Goal: Task Accomplishment & Management: Manage account settings

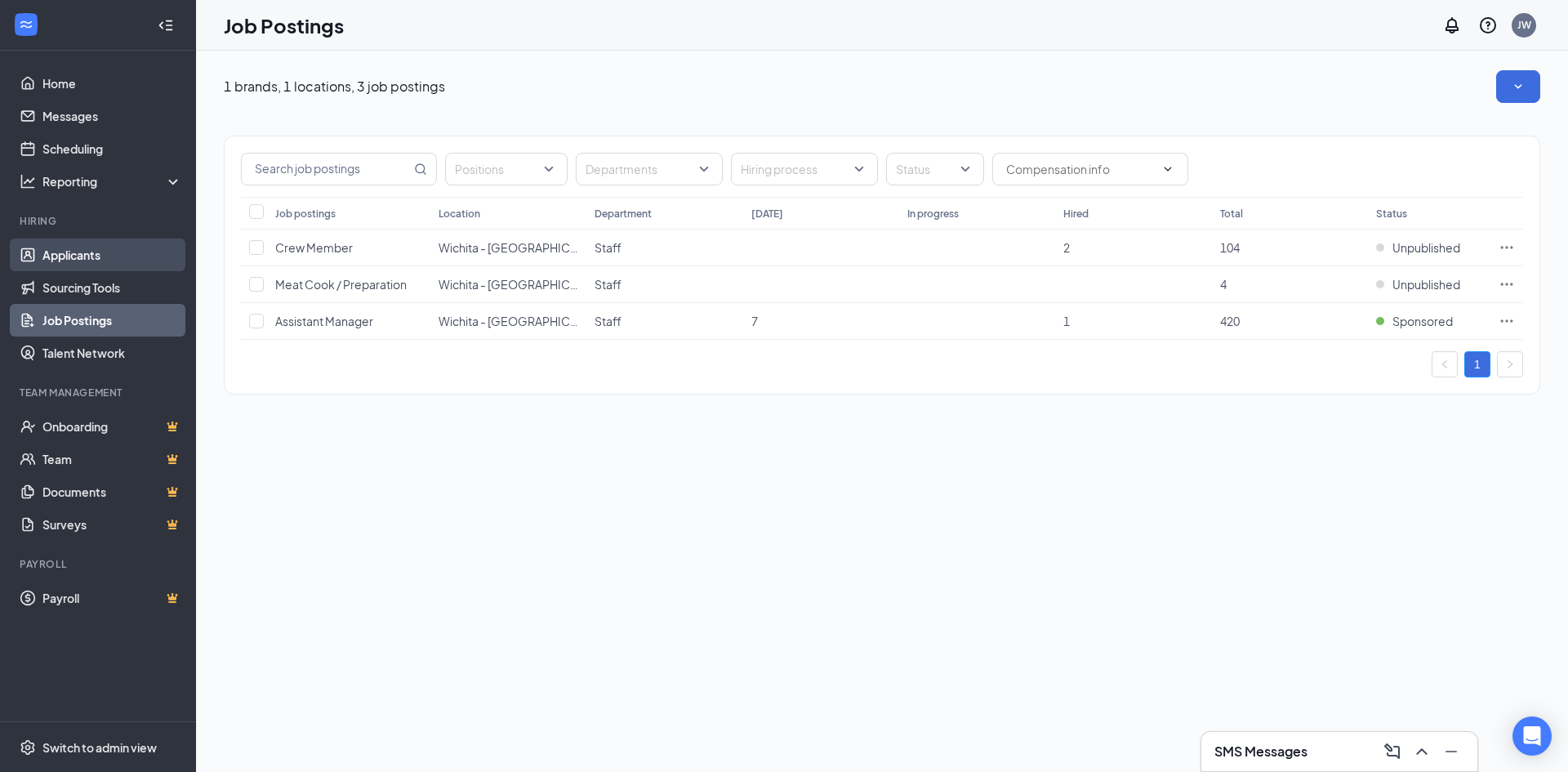
click at [60, 243] on link "Applicants" at bounding box center [112, 254] width 139 height 33
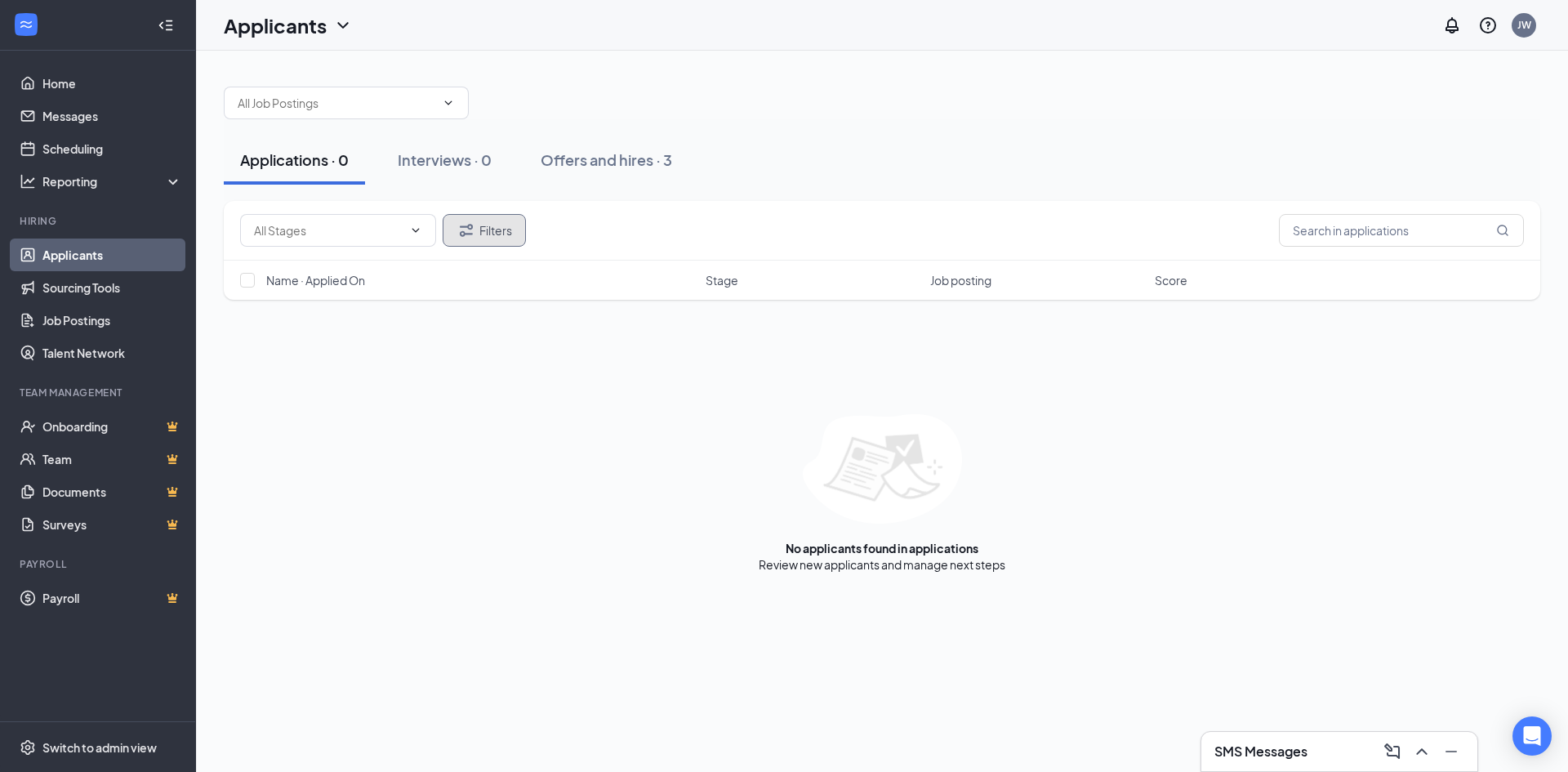
click at [479, 231] on button "Filters" at bounding box center [484, 230] width 83 height 33
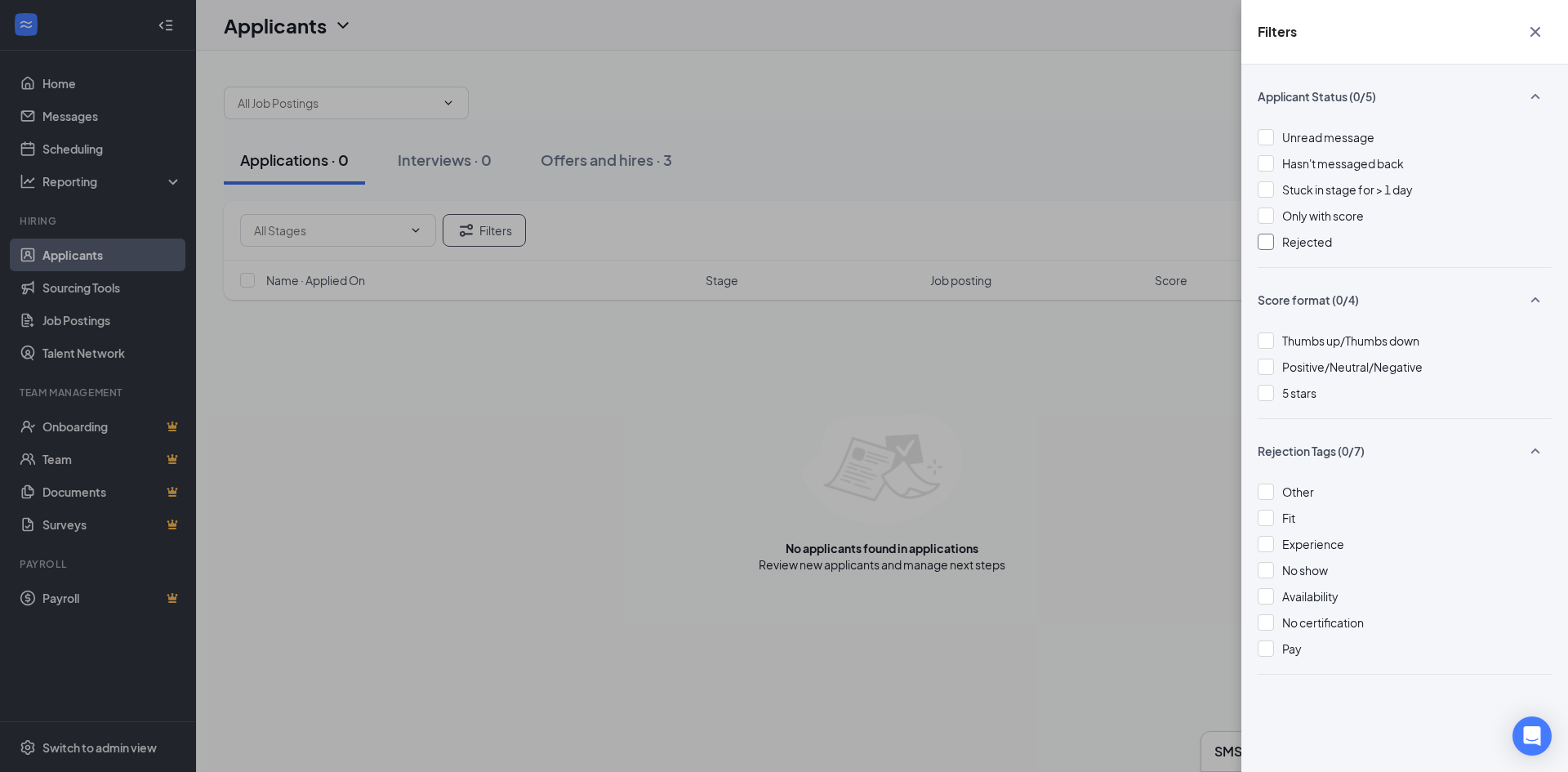
click at [1261, 239] on div at bounding box center [1265, 241] width 16 height 16
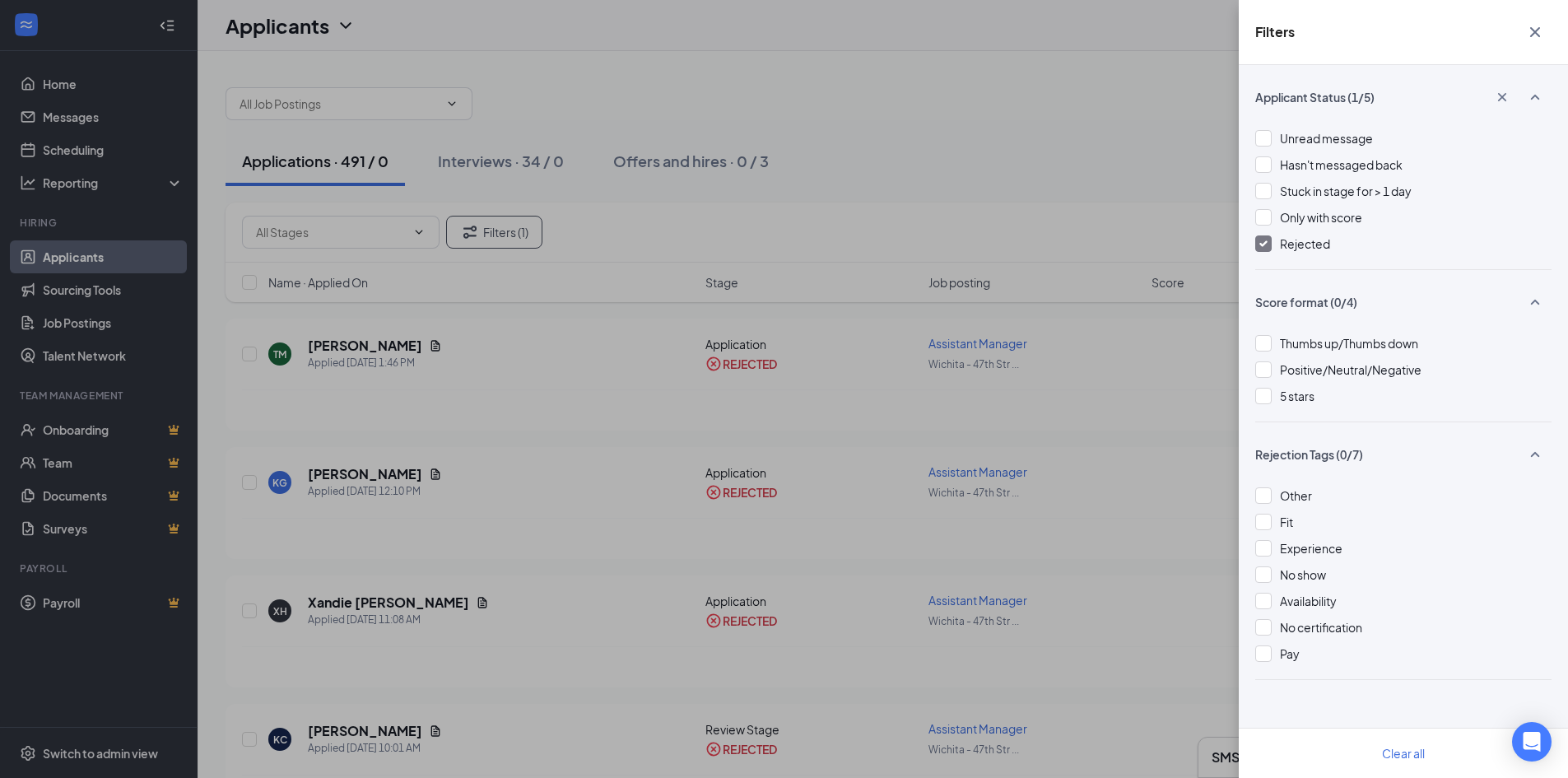
click at [678, 233] on div "Filters Applicant Status (1/5) Unread message Hasn't messaged back Stuck in sta…" at bounding box center [784, 389] width 1568 height 778
drag, startPoint x: 1536, startPoint y: 24, endPoint x: 1278, endPoint y: 68, distance: 261.7
click at [1536, 24] on icon "Cross" at bounding box center [1535, 31] width 19 height 19
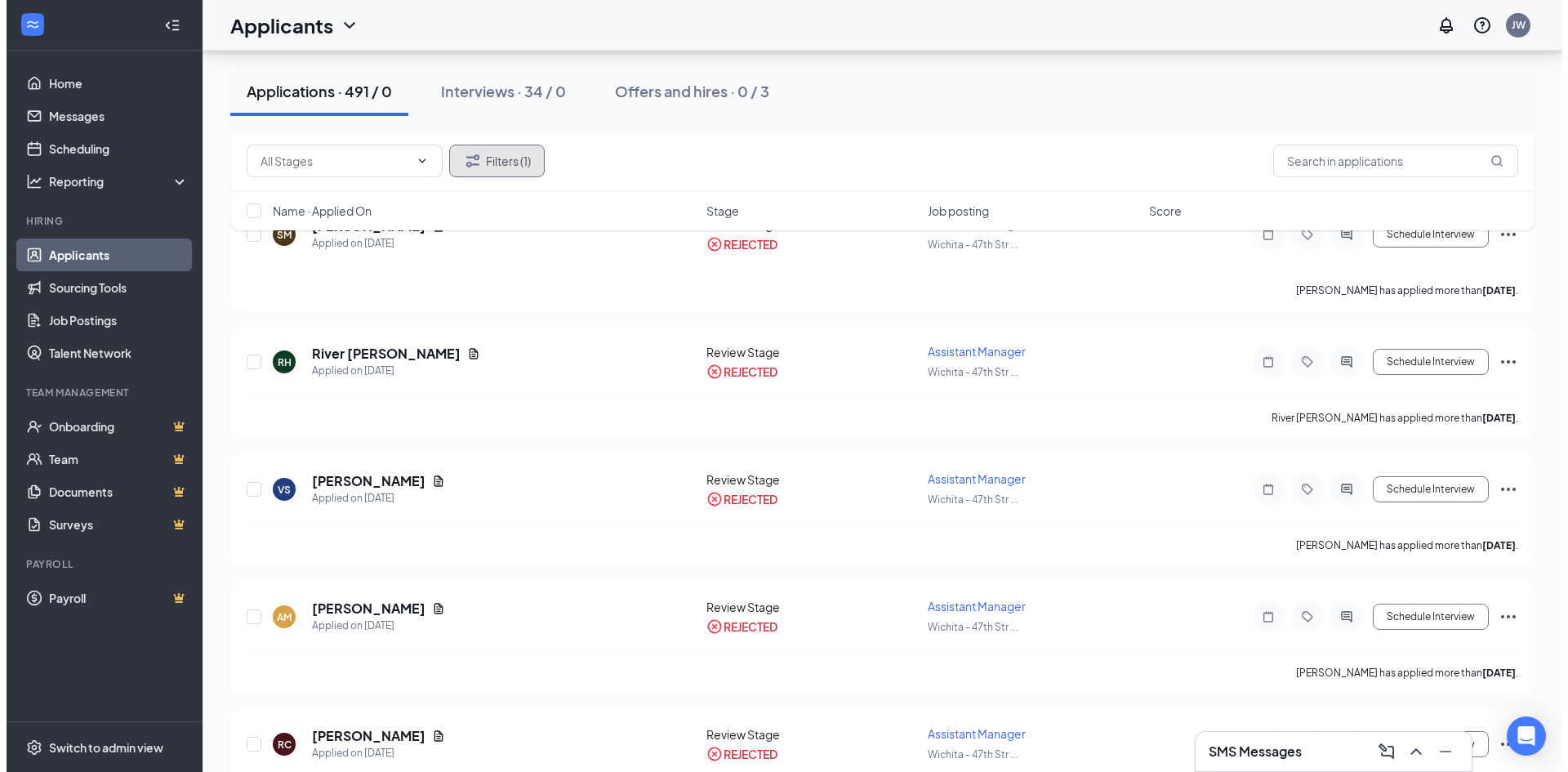
scroll to position [3268, 0]
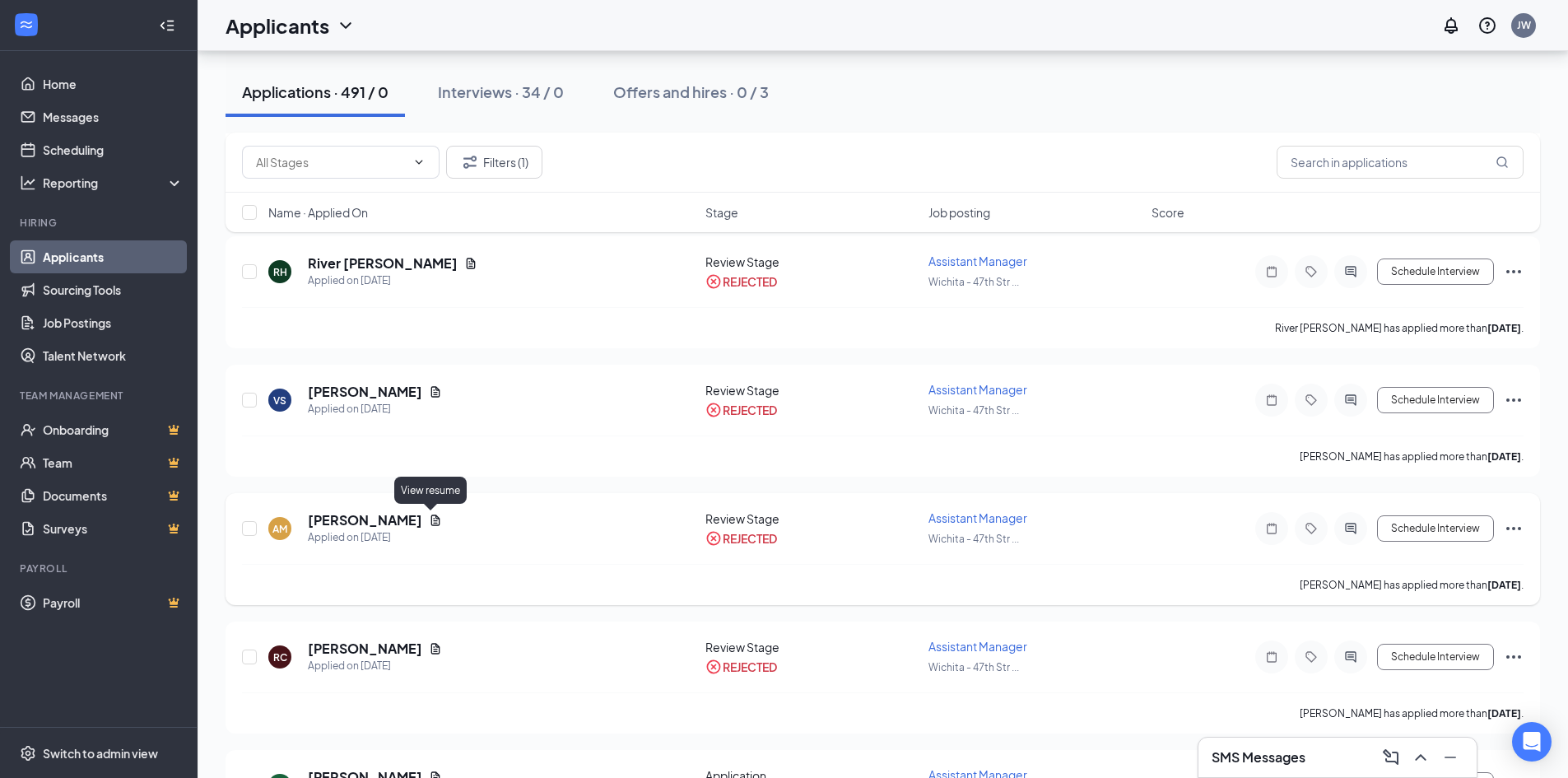
click at [429, 522] on icon "Document" at bounding box center [436, 520] width 14 height 14
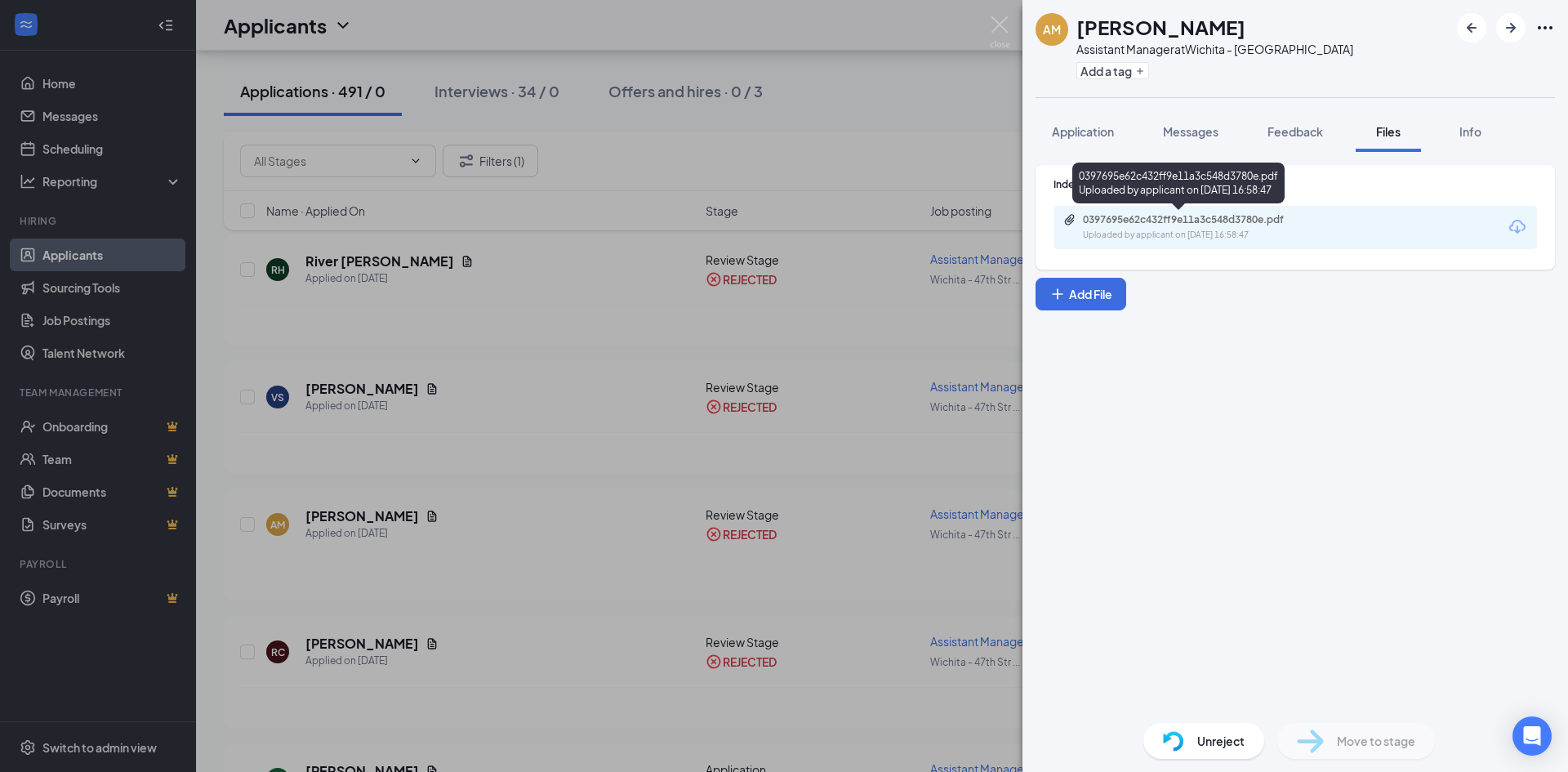
click at [1180, 218] on div "0397695e62c432ff9e11a3c548d3780e.pdf" at bounding box center [1197, 220] width 229 height 13
